Goal: Find specific page/section: Find specific page/section

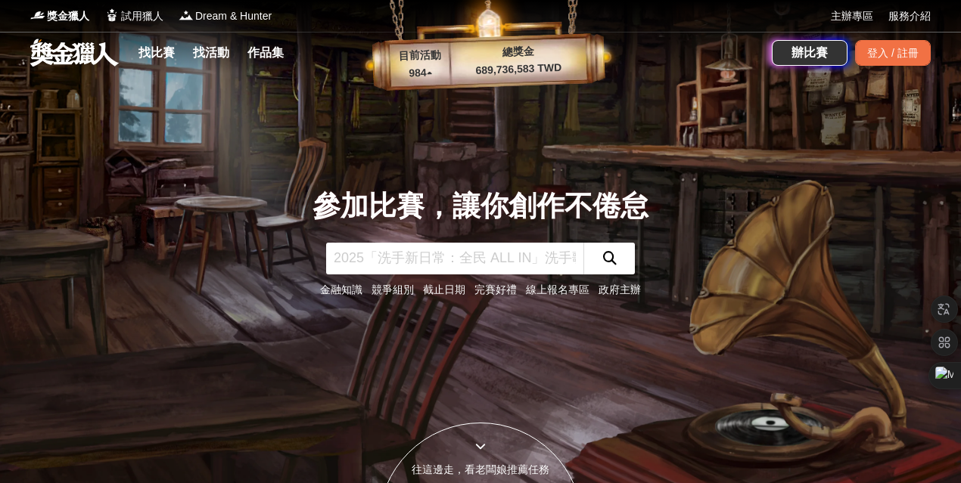
click at [393, 250] on input "text" at bounding box center [454, 259] width 257 height 32
type input "Ａ"
type input "AI漫畫圖像"
click at [608, 259] on icon "submit" at bounding box center [610, 258] width 14 height 14
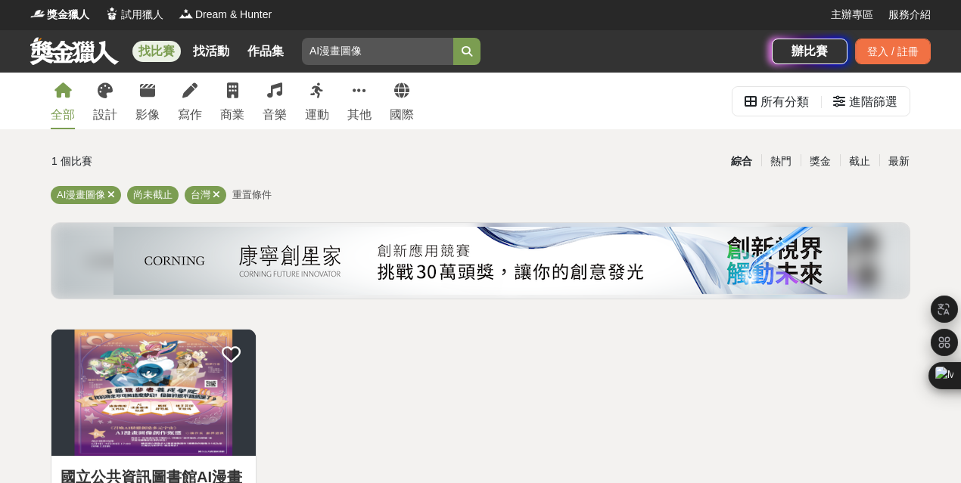
scroll to position [190, 0]
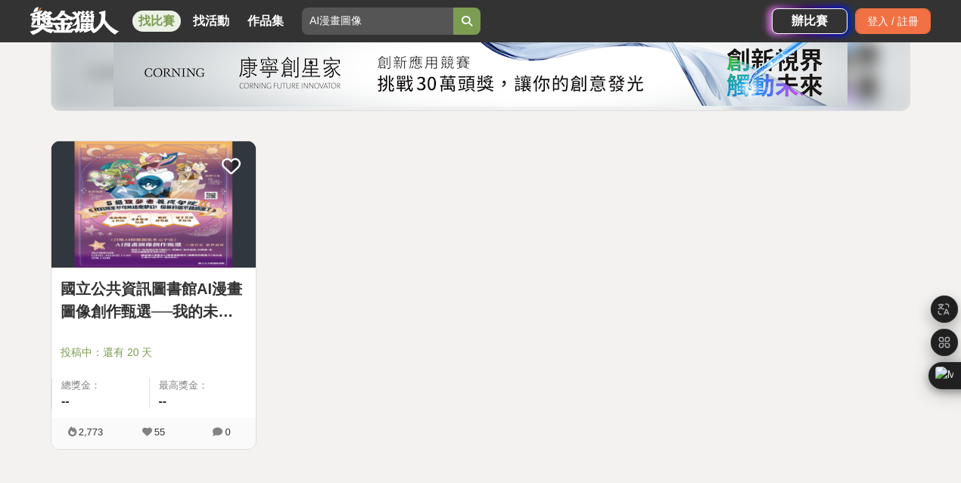
click at [144, 247] on img at bounding box center [153, 204] width 204 height 126
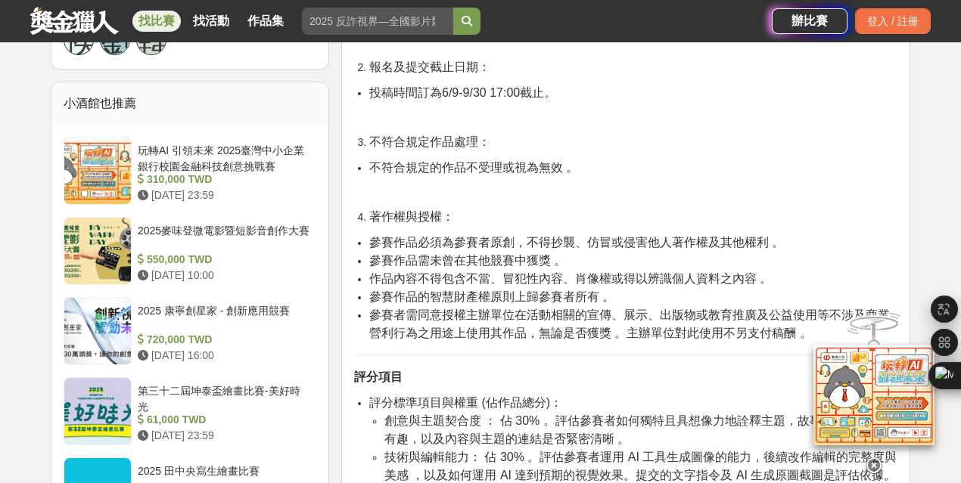
scroll to position [1229, 0]
